Goal: Navigation & Orientation: Find specific page/section

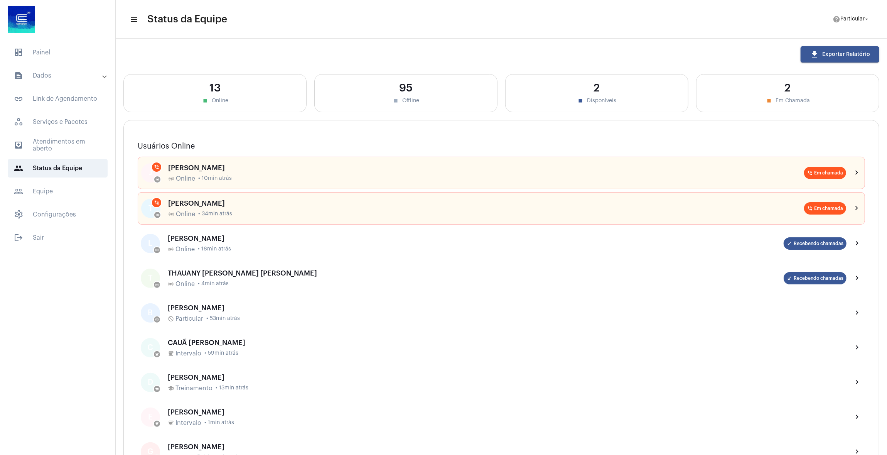
click at [53, 51] on span "dashboard Painel" at bounding box center [58, 52] width 100 height 19
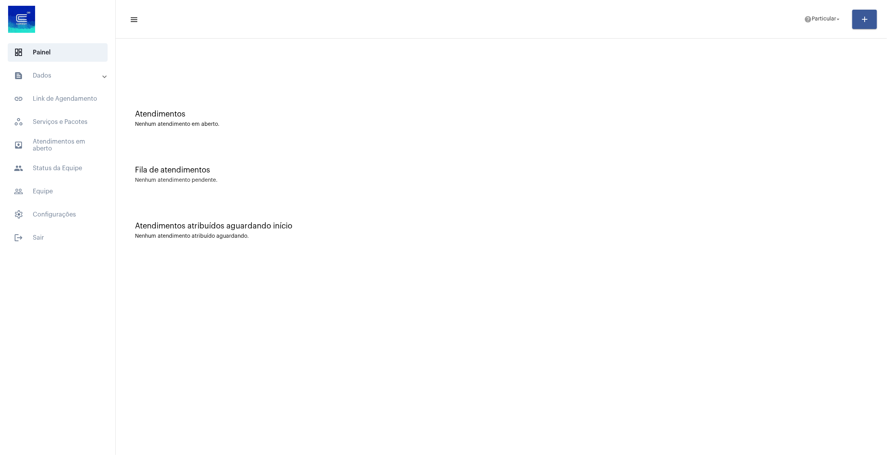
click at [90, 64] on mat-list "dashboard Painel text_snippet_outlined Dados text_snippet_outlined Relatórios h…" at bounding box center [57, 143] width 115 height 207
click at [90, 72] on mat-panel-title "text_snippet_outlined Dados" at bounding box center [58, 75] width 89 height 9
click at [62, 134] on span "history_outlined Histórico" at bounding box center [57, 130] width 81 height 19
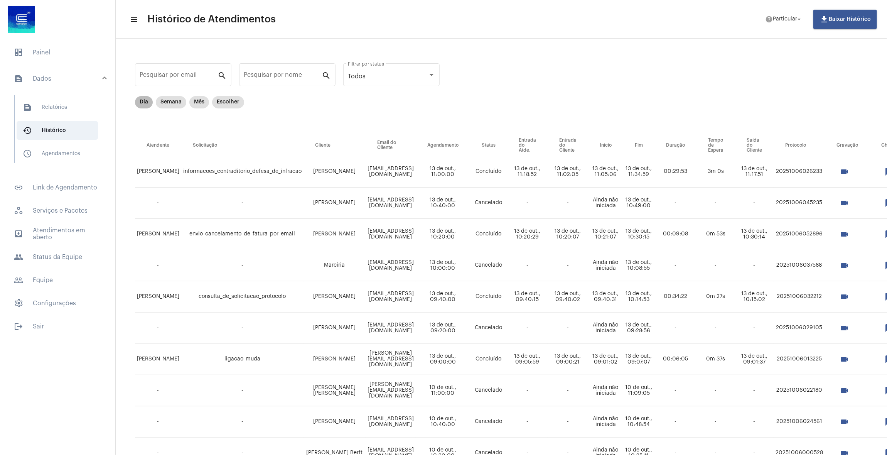
click at [136, 102] on mat-chip "Dia" at bounding box center [144, 102] width 18 height 12
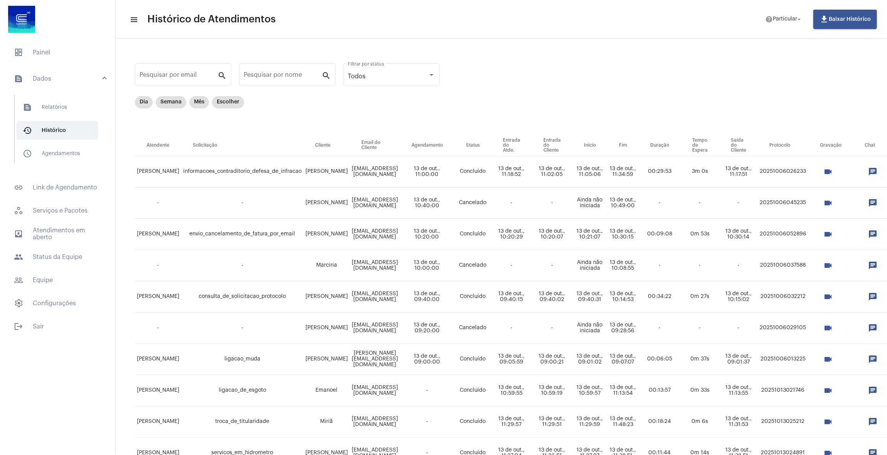
click at [54, 97] on mat-list "text_snippet_outlined Relatórios history_outlined Histórico schedule_outlined A…" at bounding box center [63, 129] width 97 height 68
click at [54, 103] on span "text_snippet_outlined Relatórios" at bounding box center [57, 107] width 81 height 19
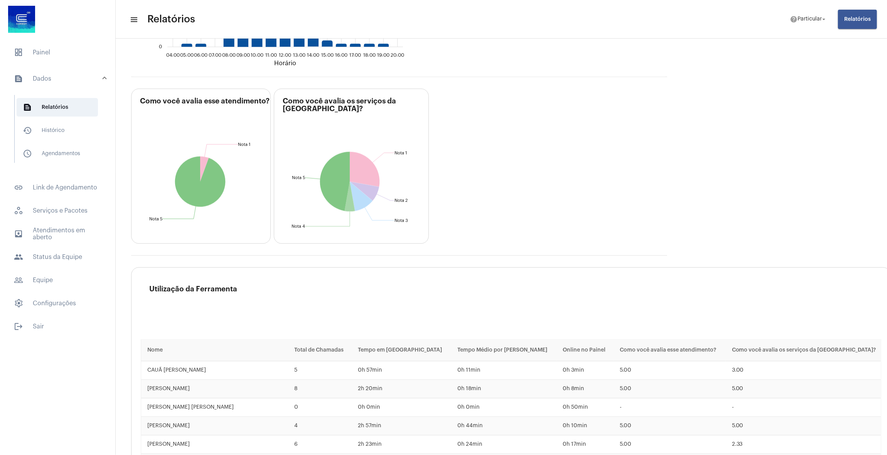
scroll to position [1180, 0]
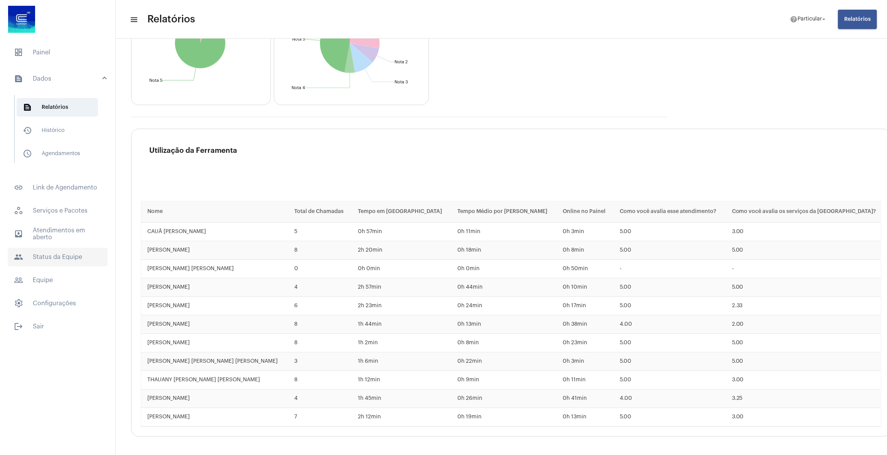
click at [49, 258] on span "people Status da Equipe" at bounding box center [58, 256] width 100 height 19
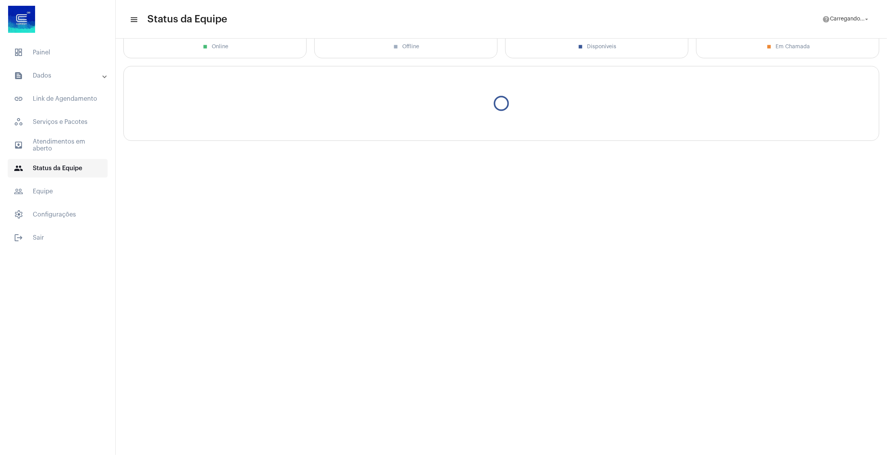
scroll to position [54, 0]
